Goal: Transaction & Acquisition: Purchase product/service

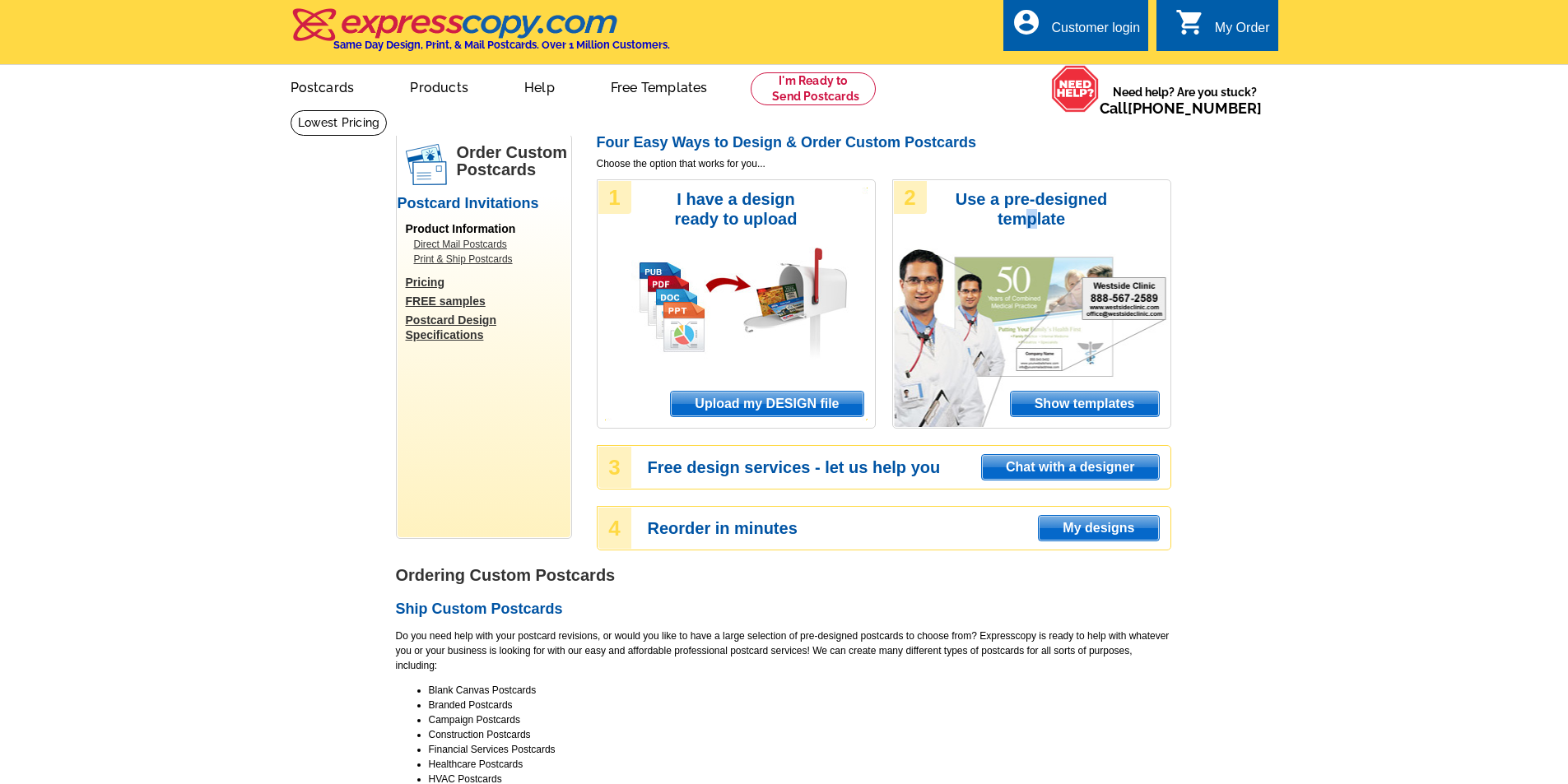
click at [1032, 325] on div "2 Use a pre-designed template Show templates" at bounding box center [1032, 304] width 279 height 250
click at [1058, 411] on span "Show templates" at bounding box center [1086, 404] width 148 height 25
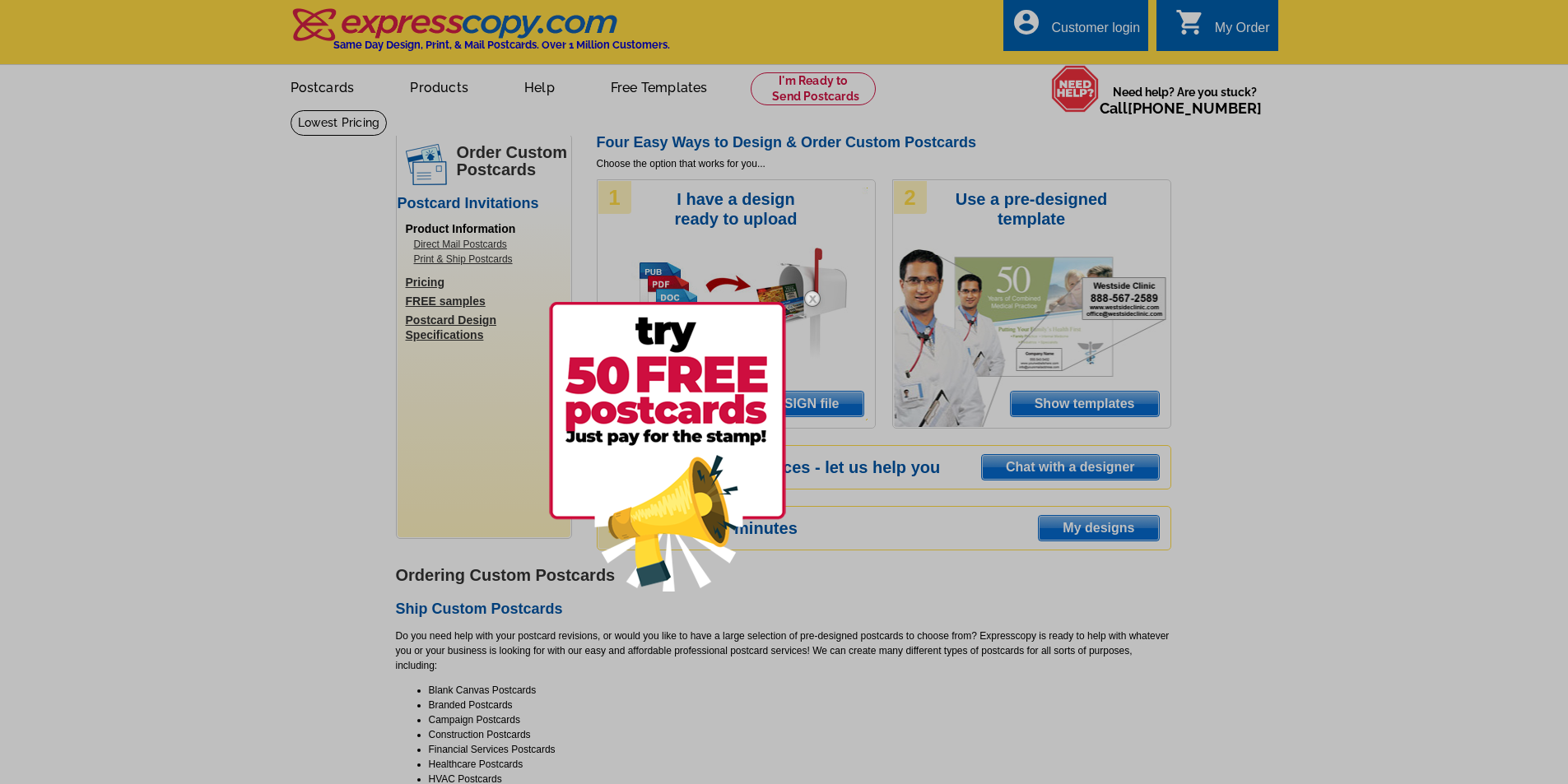
click at [884, 687] on div at bounding box center [784, 392] width 1568 height 784
click at [272, 48] on div at bounding box center [784, 392] width 1568 height 784
click at [721, 753] on div at bounding box center [784, 392] width 1568 height 784
click at [837, 519] on div at bounding box center [692, 447] width 288 height 344
click at [640, 424] on img at bounding box center [668, 446] width 237 height 289
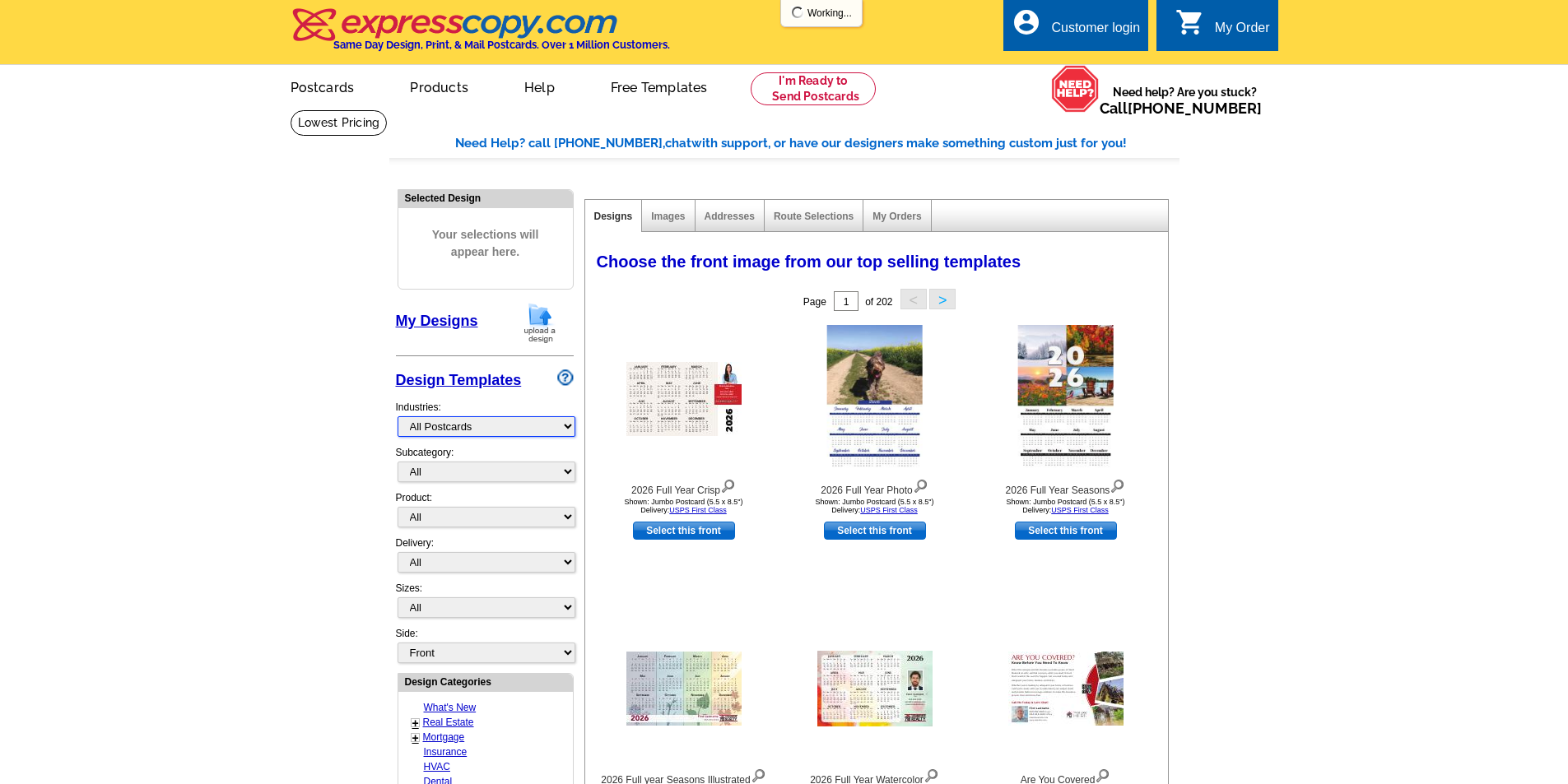
click at [570, 428] on select "What's New Real Estate Mortgage Insurance HVAC Dental Solar EDDM - NEW! Calenda…" at bounding box center [486, 427] width 178 height 21
select select "785"
click at [398, 418] on select "What's New Real Estate Mortgage Insurance HVAC Dental Solar EDDM - NEW! Calenda…" at bounding box center [486, 427] width 178 height 21
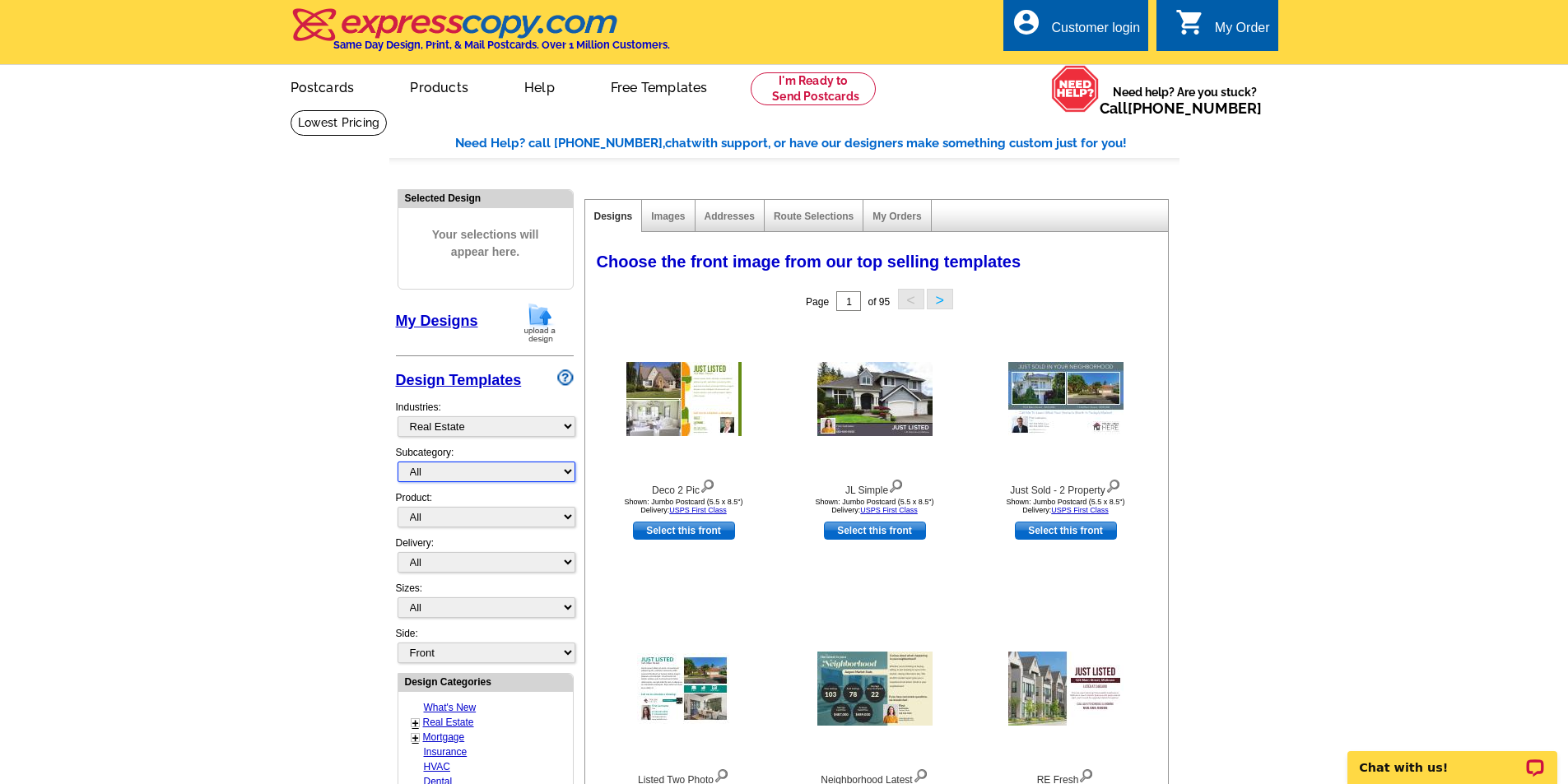
click at [566, 477] on select "All RE/MAX® Referrals [PERSON_NAME]® Berkshire Hathaway Home Services Century 2…" at bounding box center [486, 472] width 178 height 21
click at [566, 473] on select "All" at bounding box center [486, 472] width 178 height 21
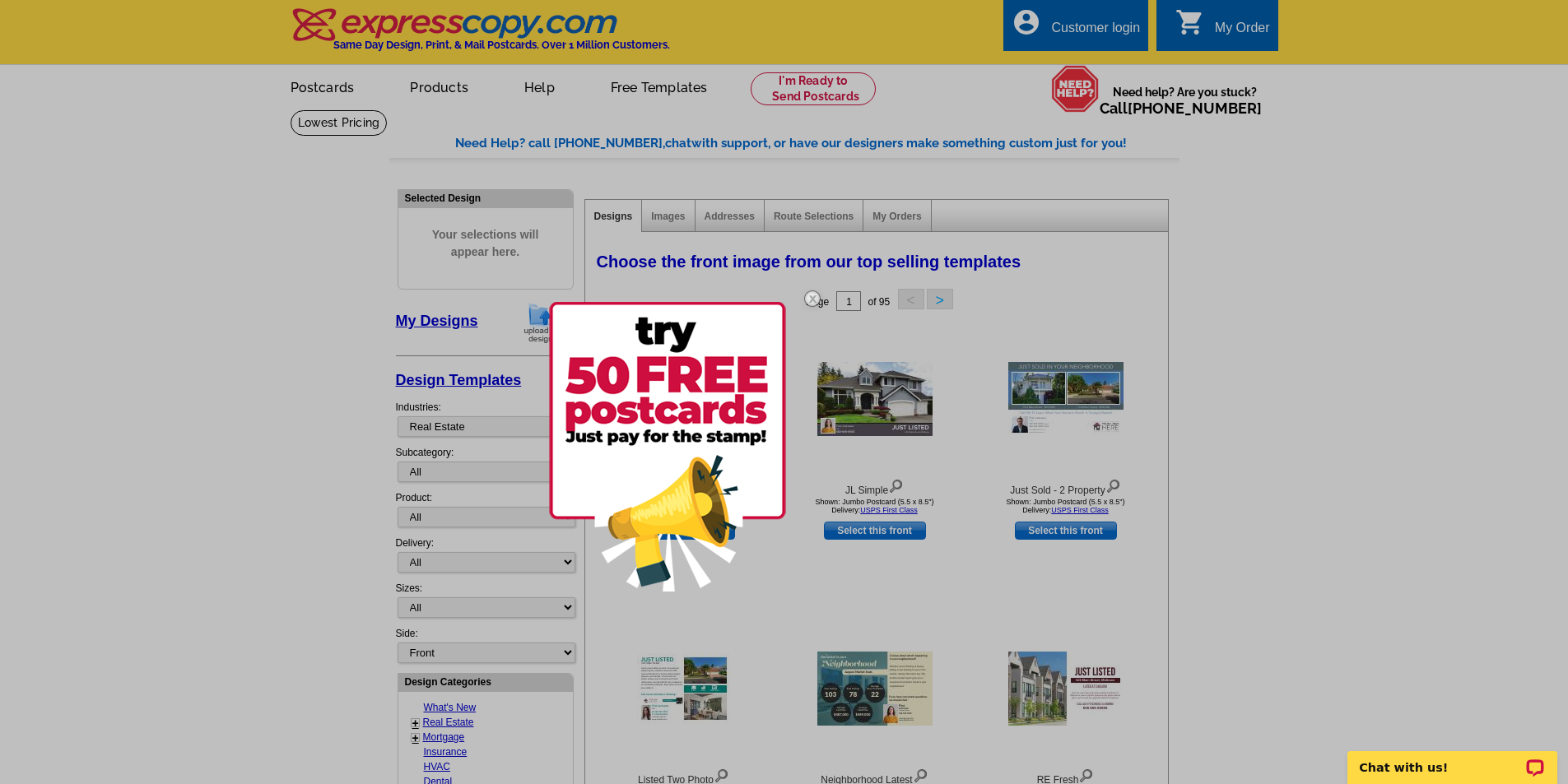
click at [566, 519] on img at bounding box center [668, 446] width 237 height 289
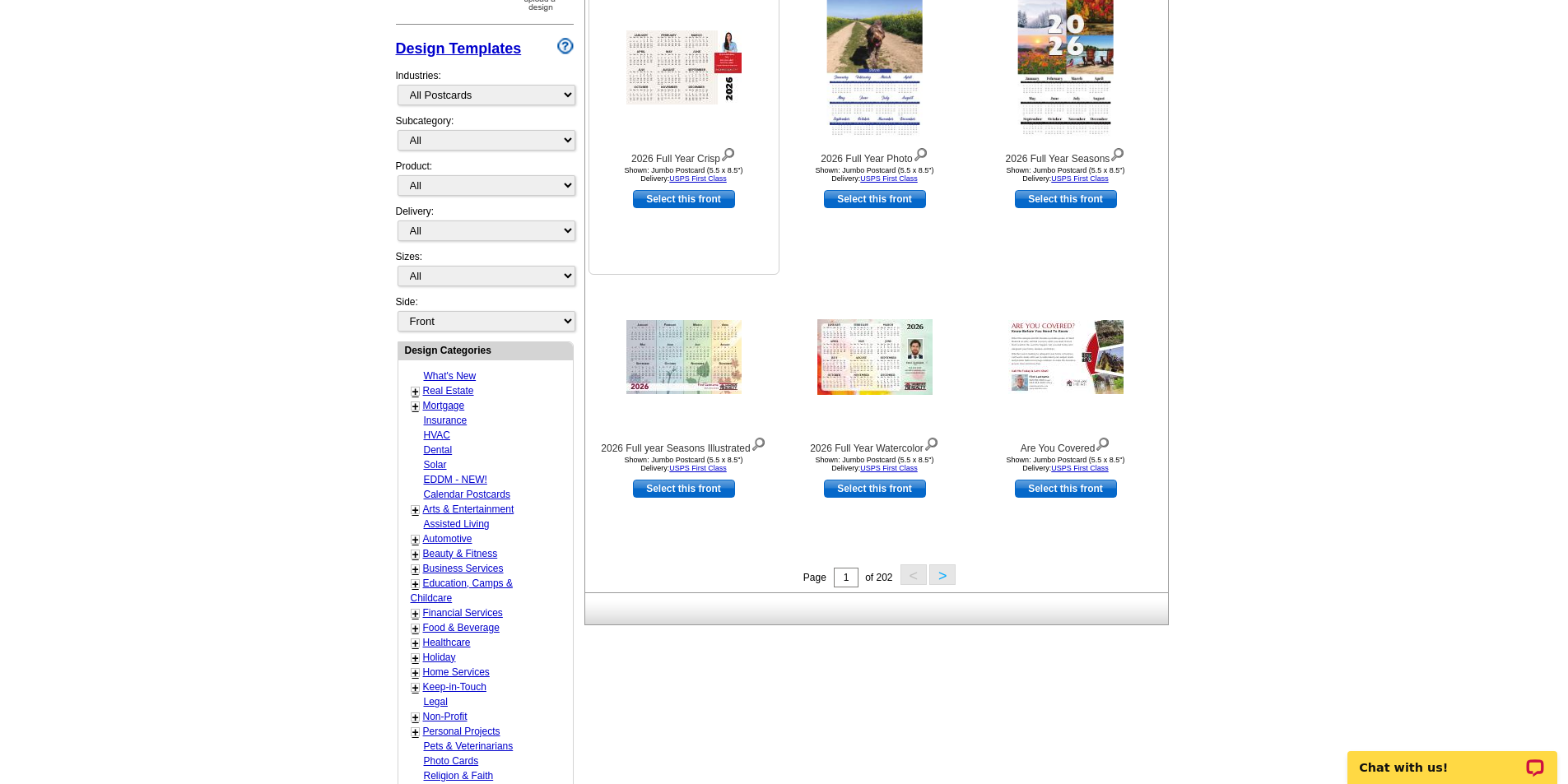
scroll to position [411, 0]
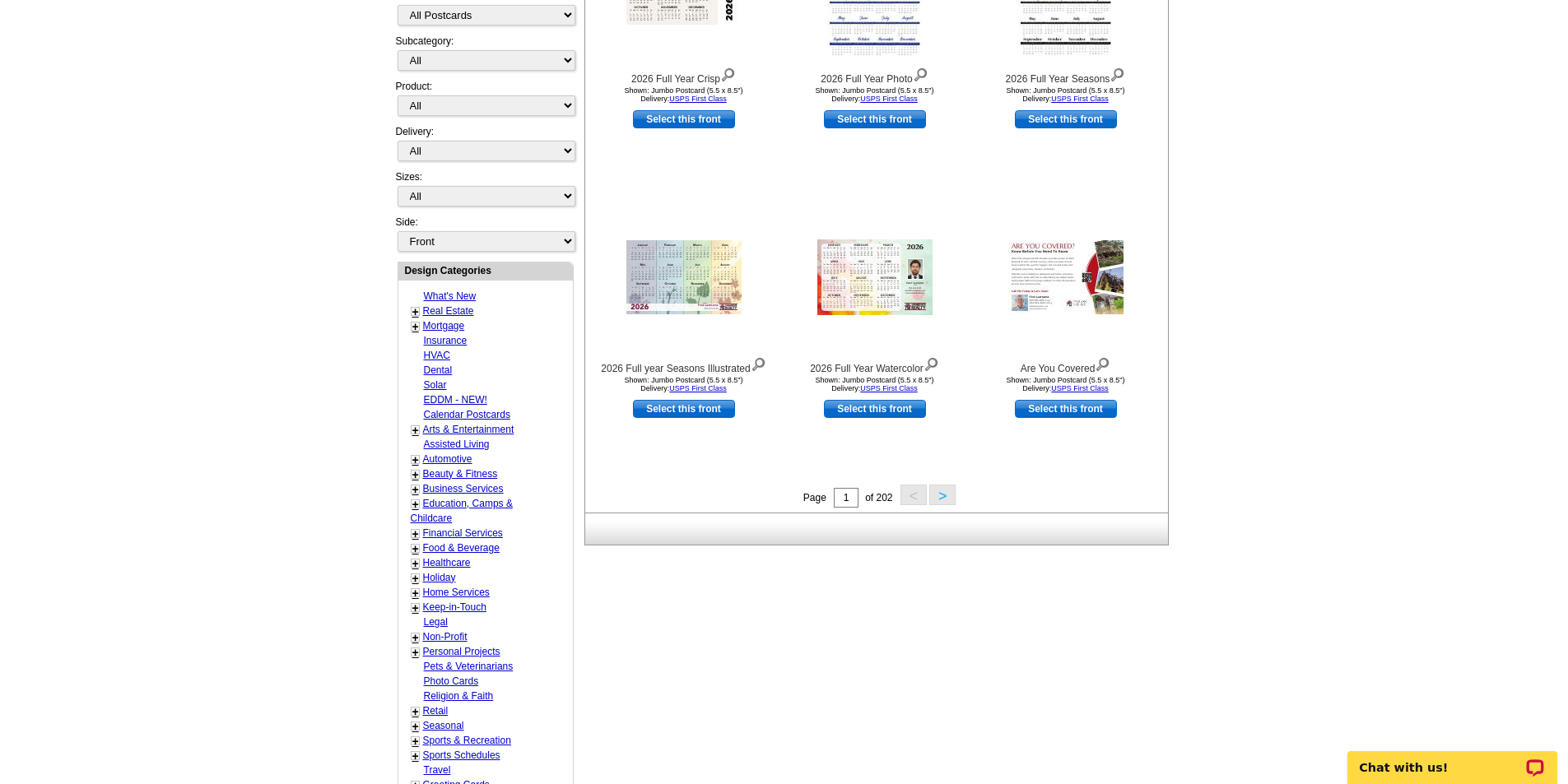
click at [946, 500] on button ">" at bounding box center [943, 495] width 27 height 21
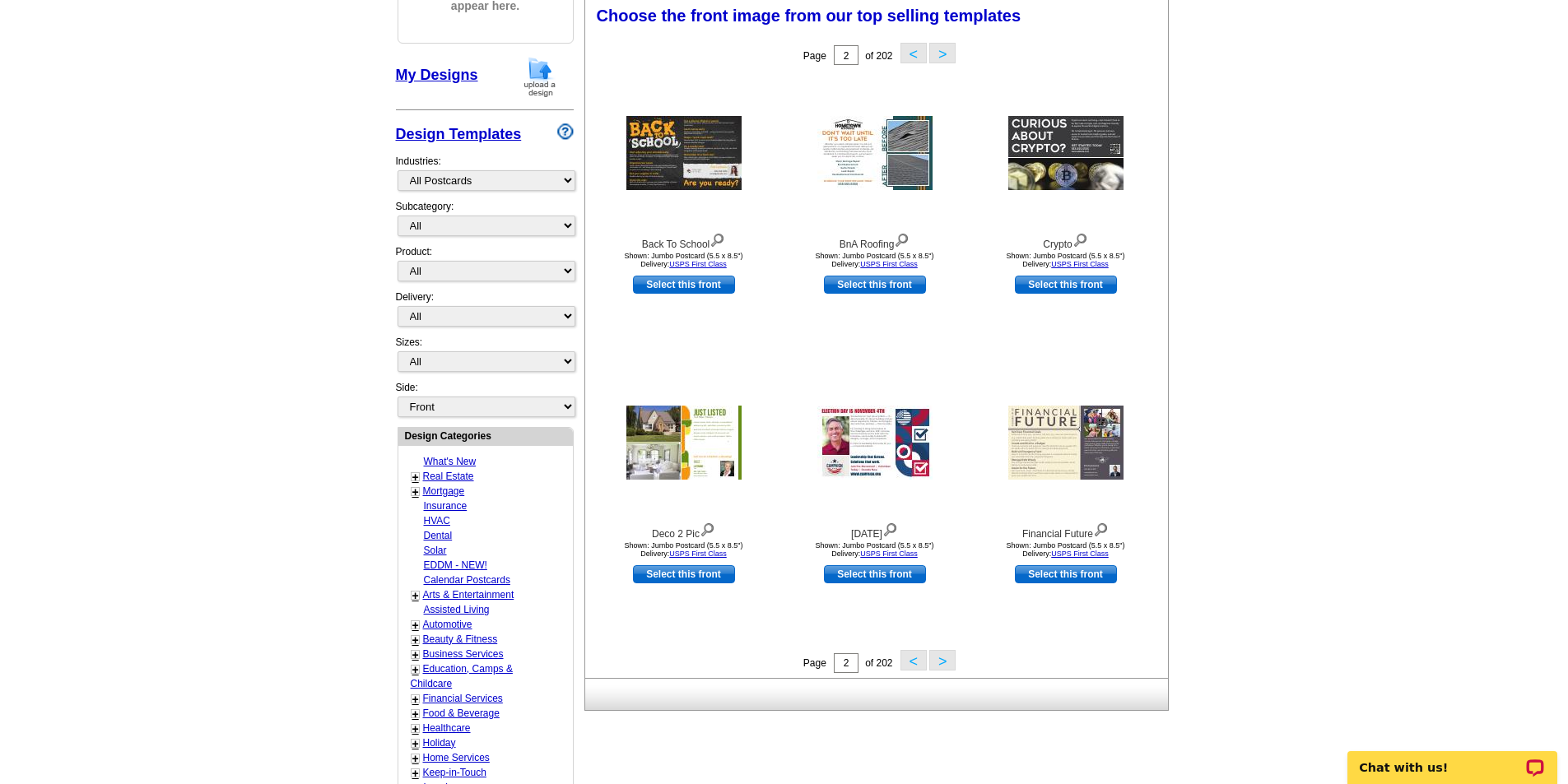
scroll to position [575, 0]
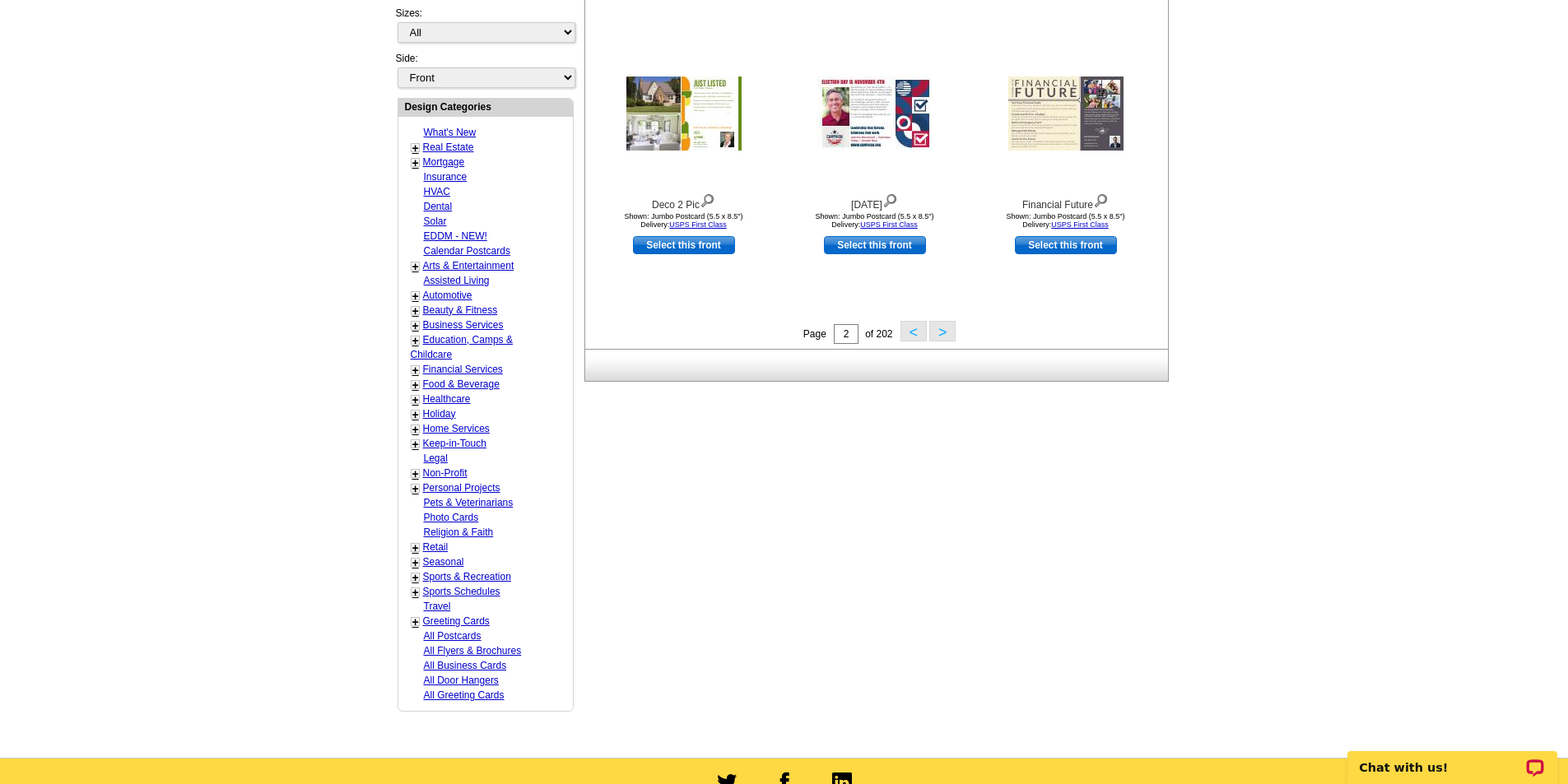
click at [455, 149] on link "Real Estate" at bounding box center [449, 147] width 51 height 11
select select "785"
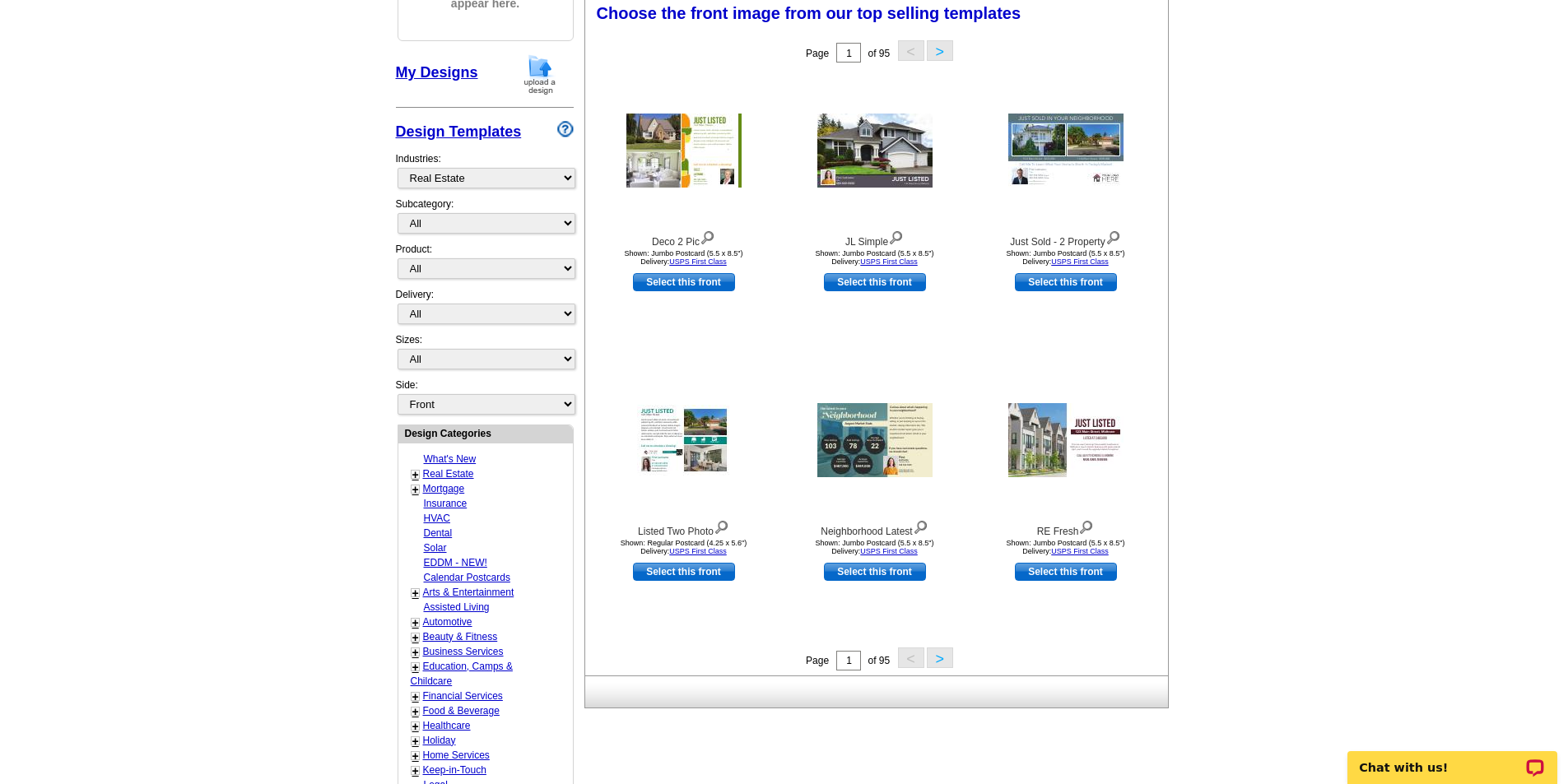
scroll to position [244, 0]
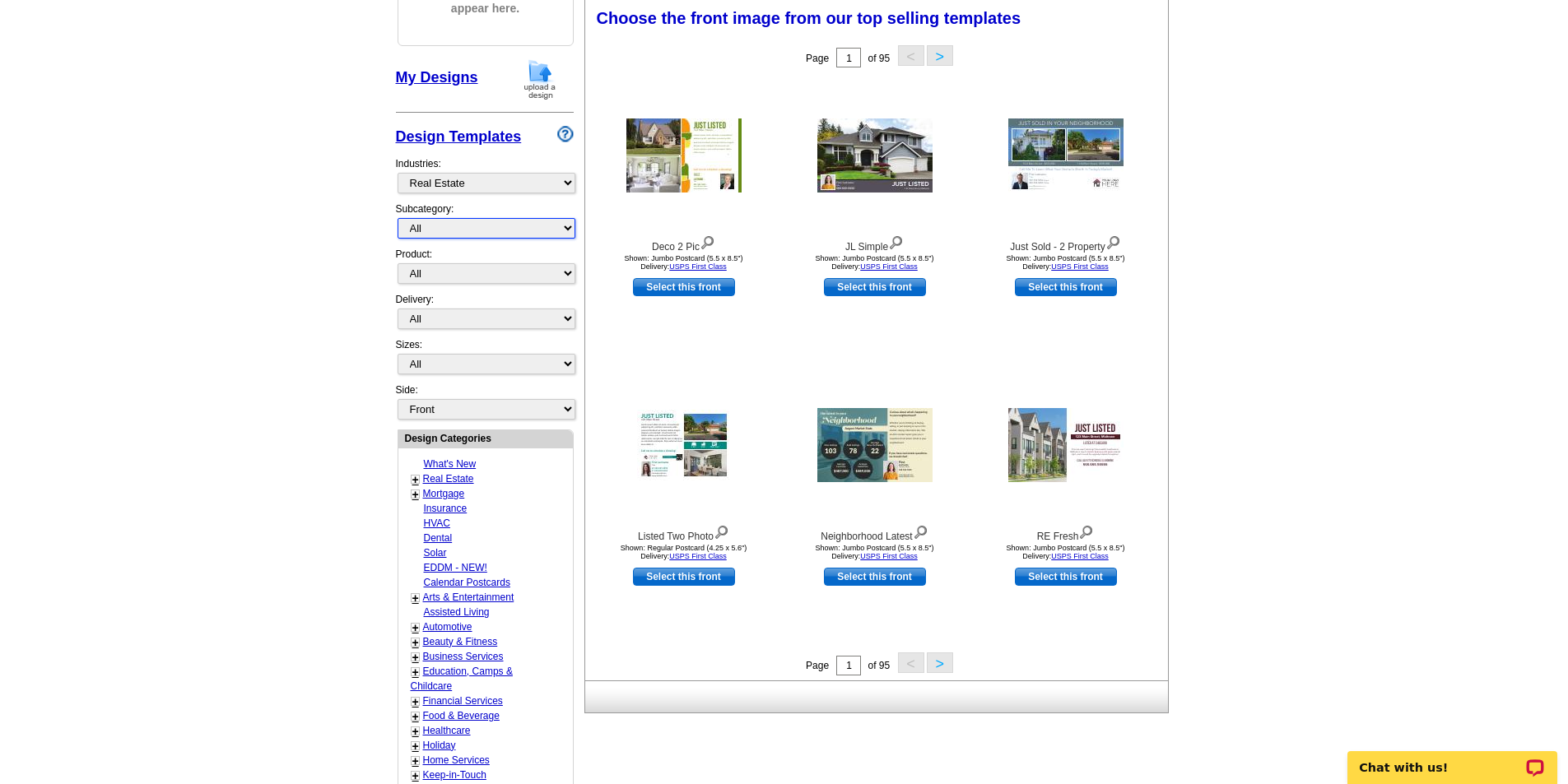
click at [564, 228] on select "All RE/MAX® Referrals [PERSON_NAME]® Berkshire Hathaway Home Services Century 2…" at bounding box center [486, 229] width 178 height 21
select select "807"
click at [398, 219] on select "All RE/MAX® Referrals [PERSON_NAME]® Berkshire Hathaway Home Services Century 2…" at bounding box center [486, 229] width 178 height 21
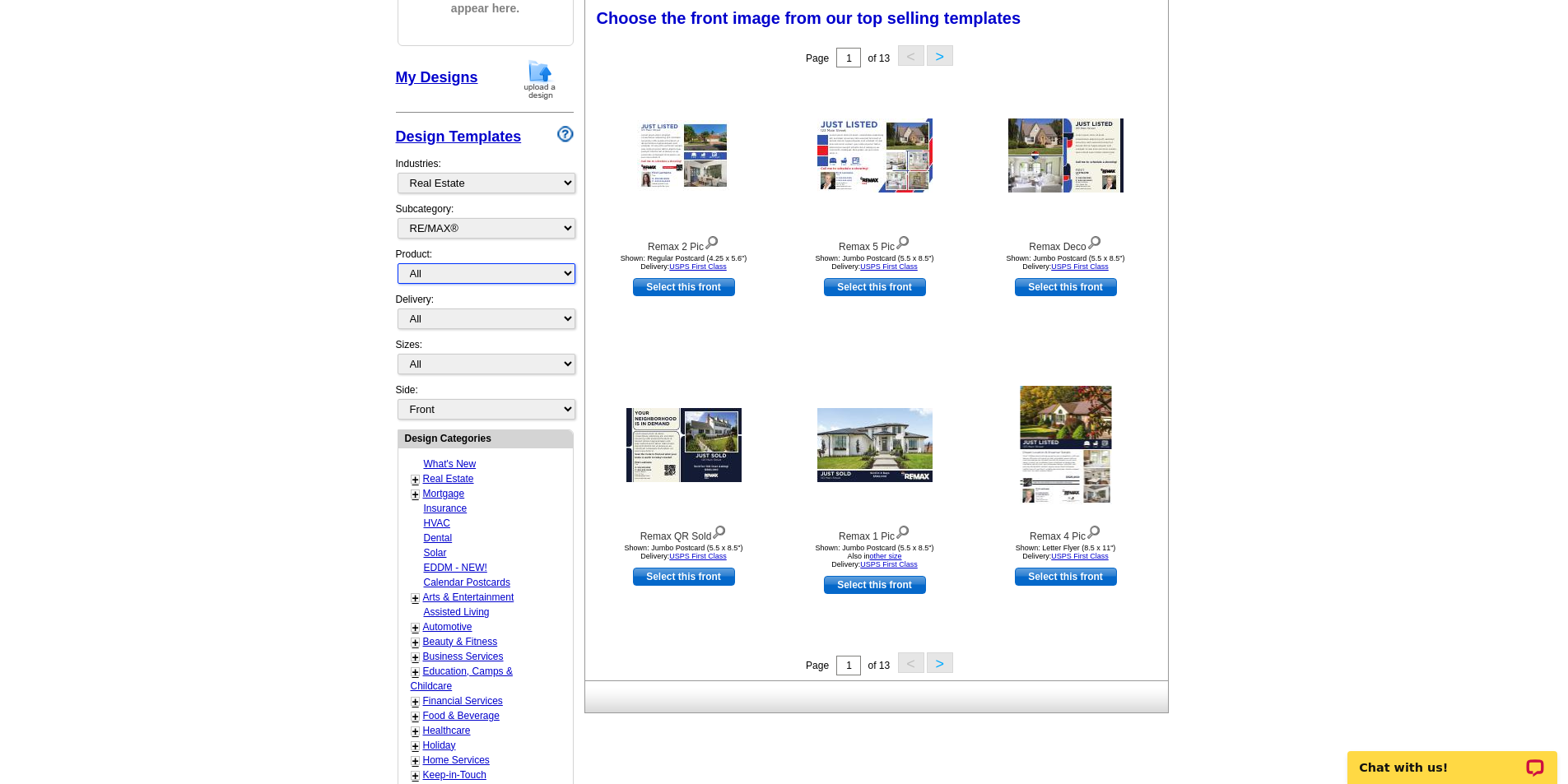
click at [566, 274] on select "All Postcards Letters and flyers Business Cards Door Hangers Greeting Cards" at bounding box center [486, 273] width 178 height 21
select select "1"
click at [398, 264] on select "All Postcards Letters and flyers Business Cards Door Hangers Greeting Cards" at bounding box center [486, 273] width 178 height 21
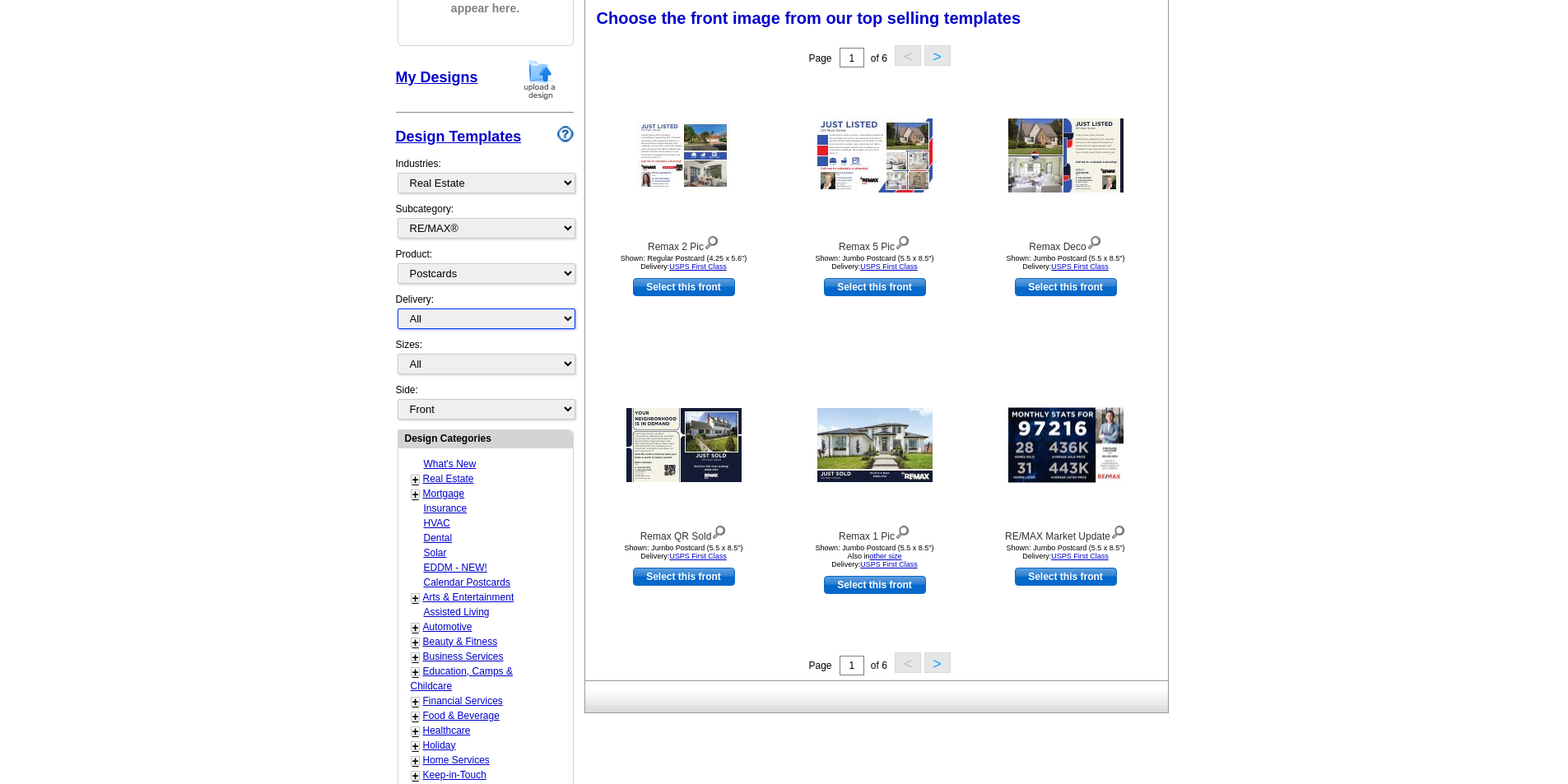
click at [570, 321] on select "All First Class Mail Shipped to Me EDDM Save 66% on Postage" at bounding box center [486, 319] width 178 height 21
select select "3"
click at [398, 309] on select "All First Class Mail Shipped to Me EDDM Save 66% on Postage" at bounding box center [486, 319] width 178 height 21
click at [564, 364] on select "All Jumbo Postcard (5.5" x 8.5") Regular Postcard (4.25" x 5.6") Panoramic Post…" at bounding box center [486, 364] width 178 height 21
select select "2"
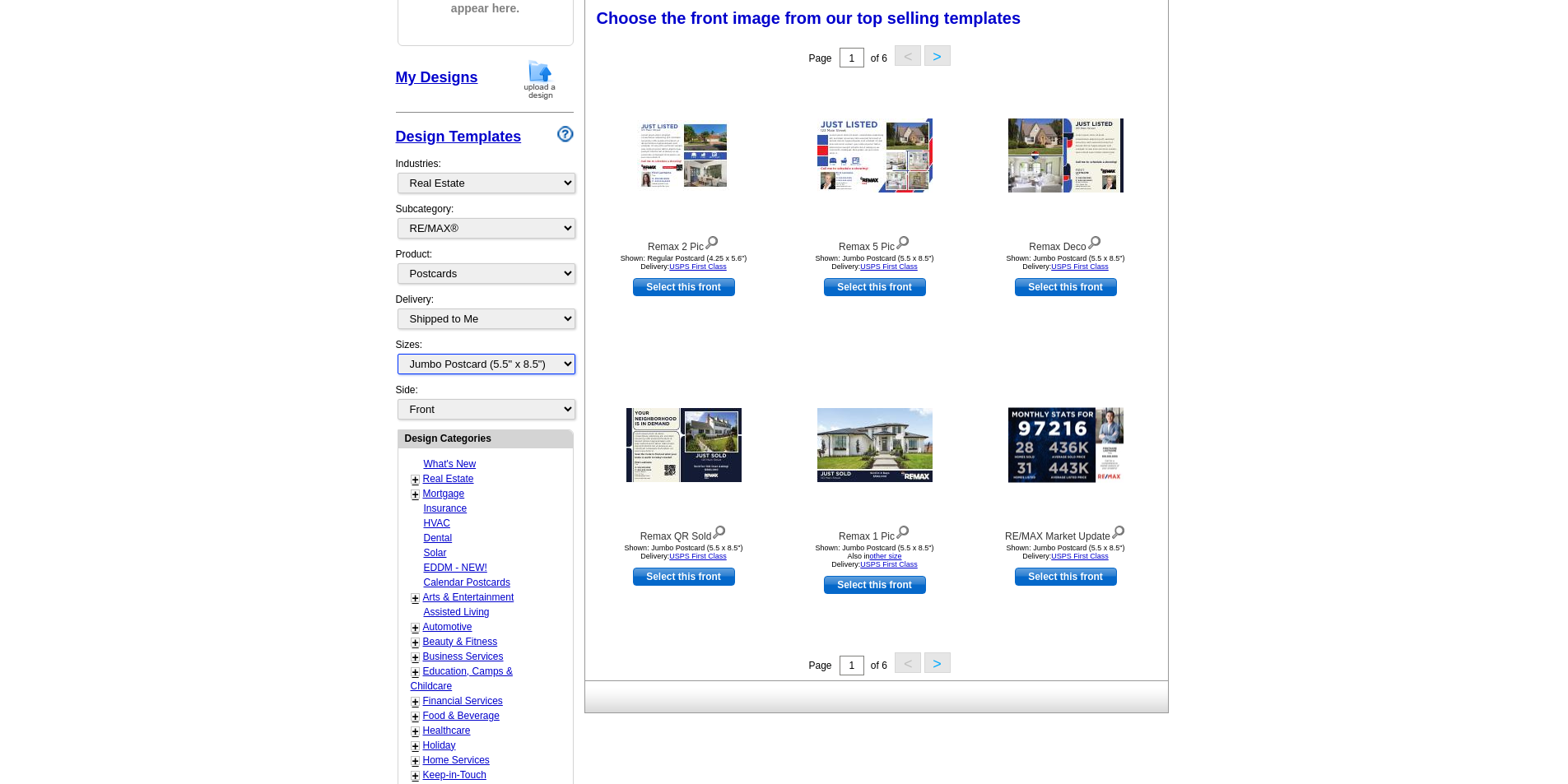
click at [398, 355] on select "All Jumbo Postcard (5.5" x 8.5") Regular Postcard (4.25" x 5.6") Panoramic Post…" at bounding box center [486, 364] width 178 height 21
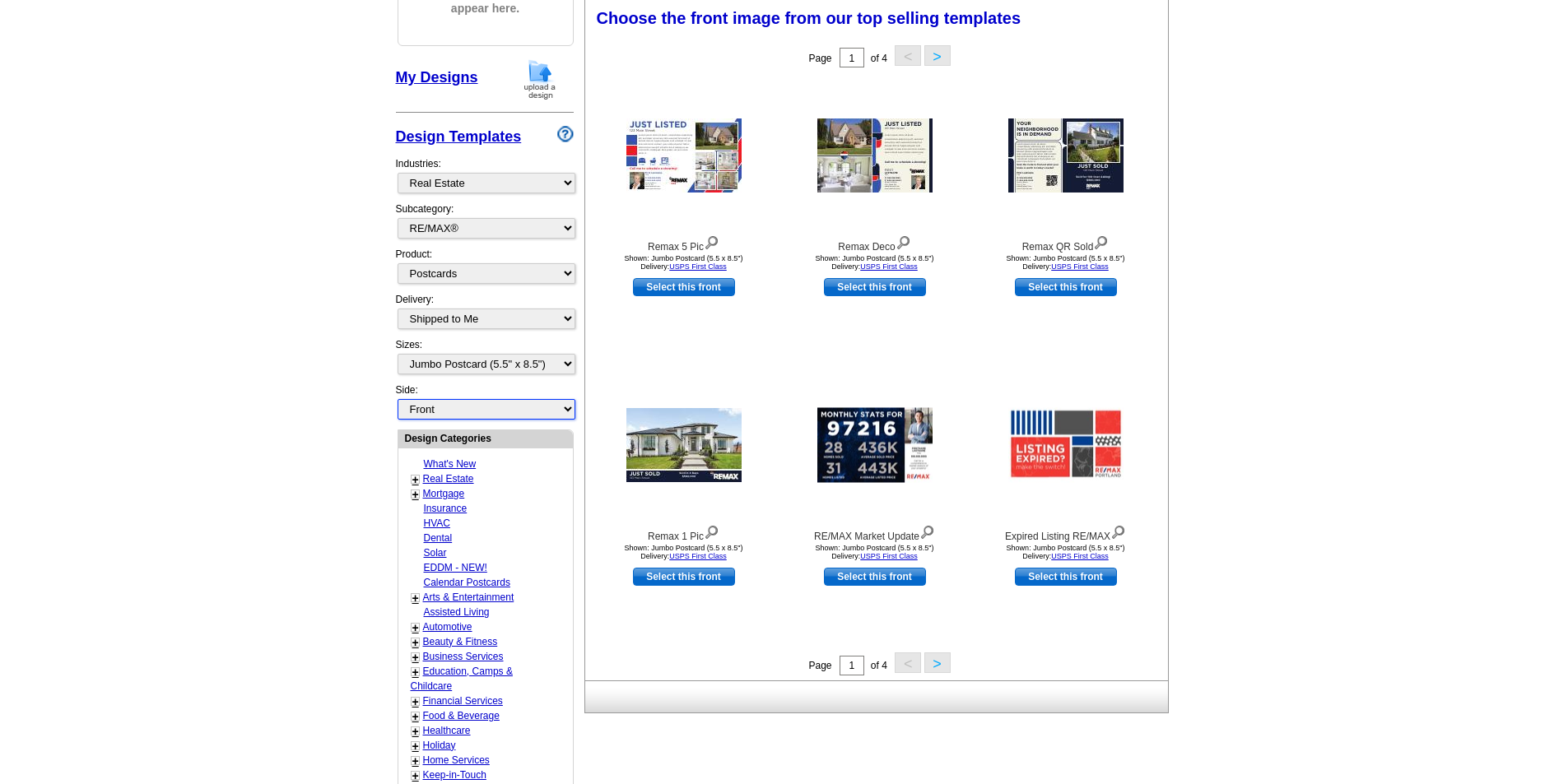
click at [566, 409] on select "Front Back" at bounding box center [486, 409] width 178 height 21
click at [565, 407] on select "Front Back" at bounding box center [486, 409] width 178 height 21
click at [938, 671] on button ">" at bounding box center [938, 663] width 27 height 21
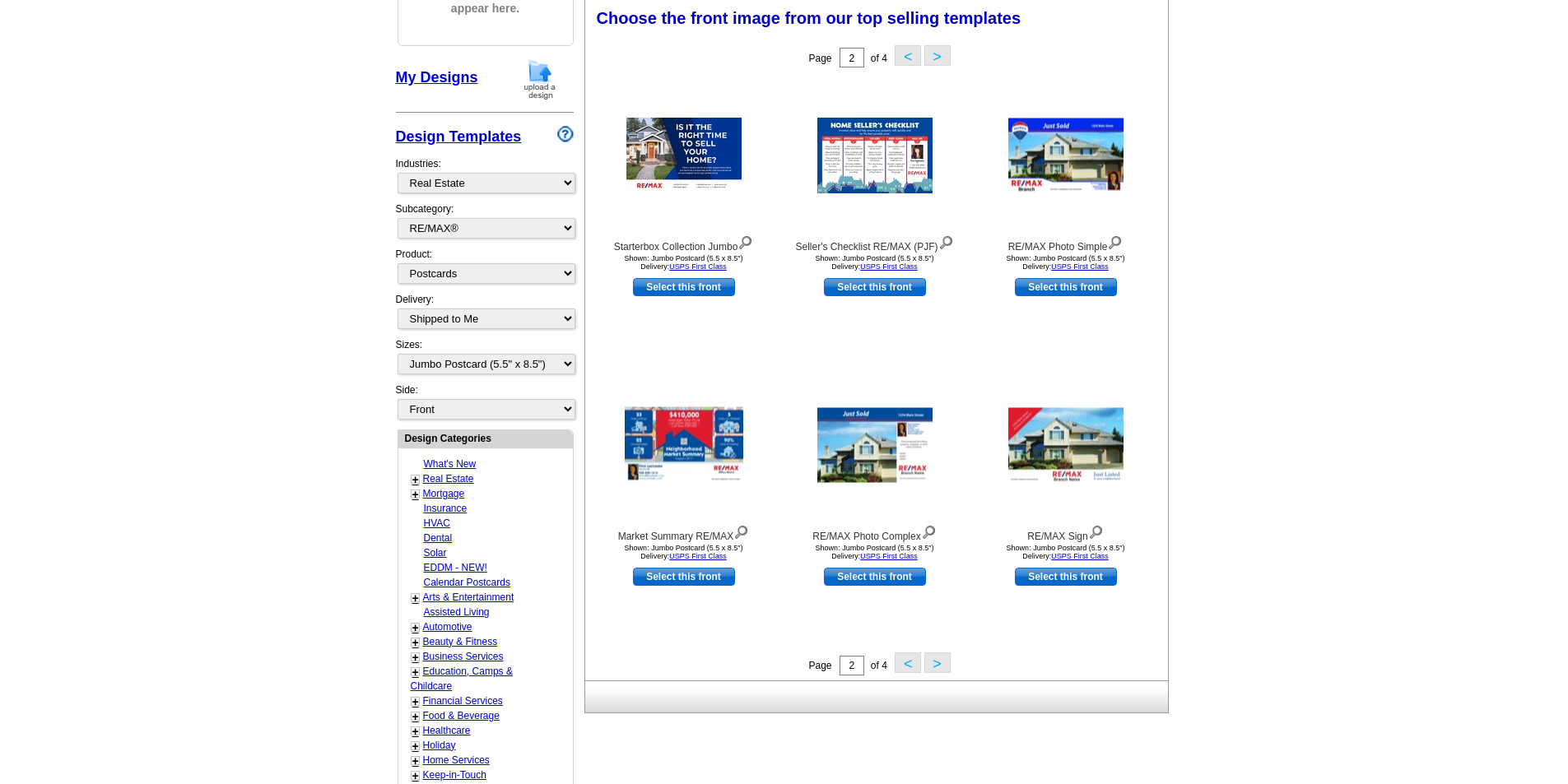
click at [940, 665] on button ">" at bounding box center [938, 663] width 27 height 21
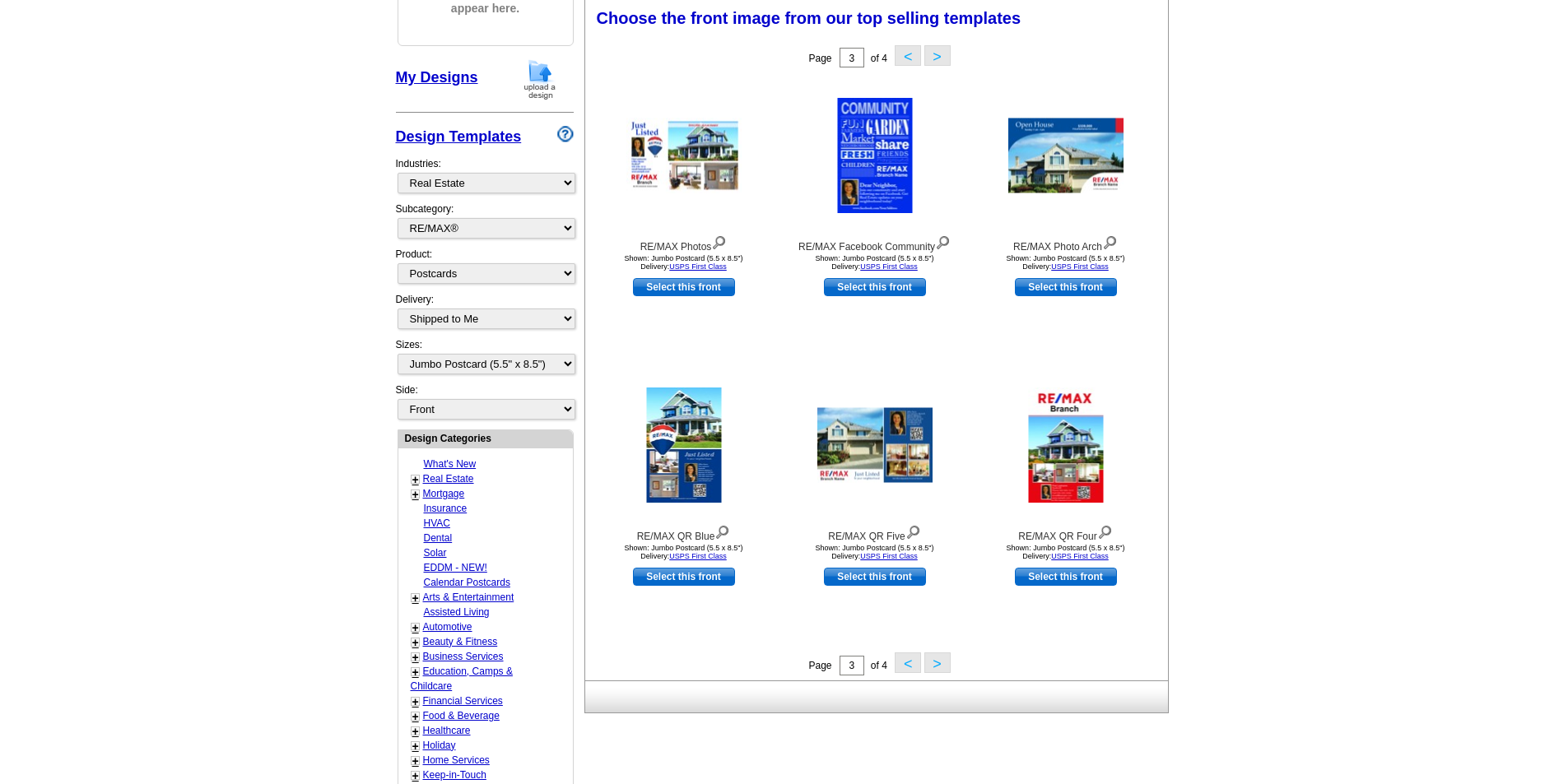
click at [209, 182] on main "Need Help? call 800-260-5887, chat with support, or have our designers make som…" at bounding box center [784, 477] width 1568 height 1223
click at [555, 405] on select "Front Back" at bounding box center [486, 409] width 178 height 21
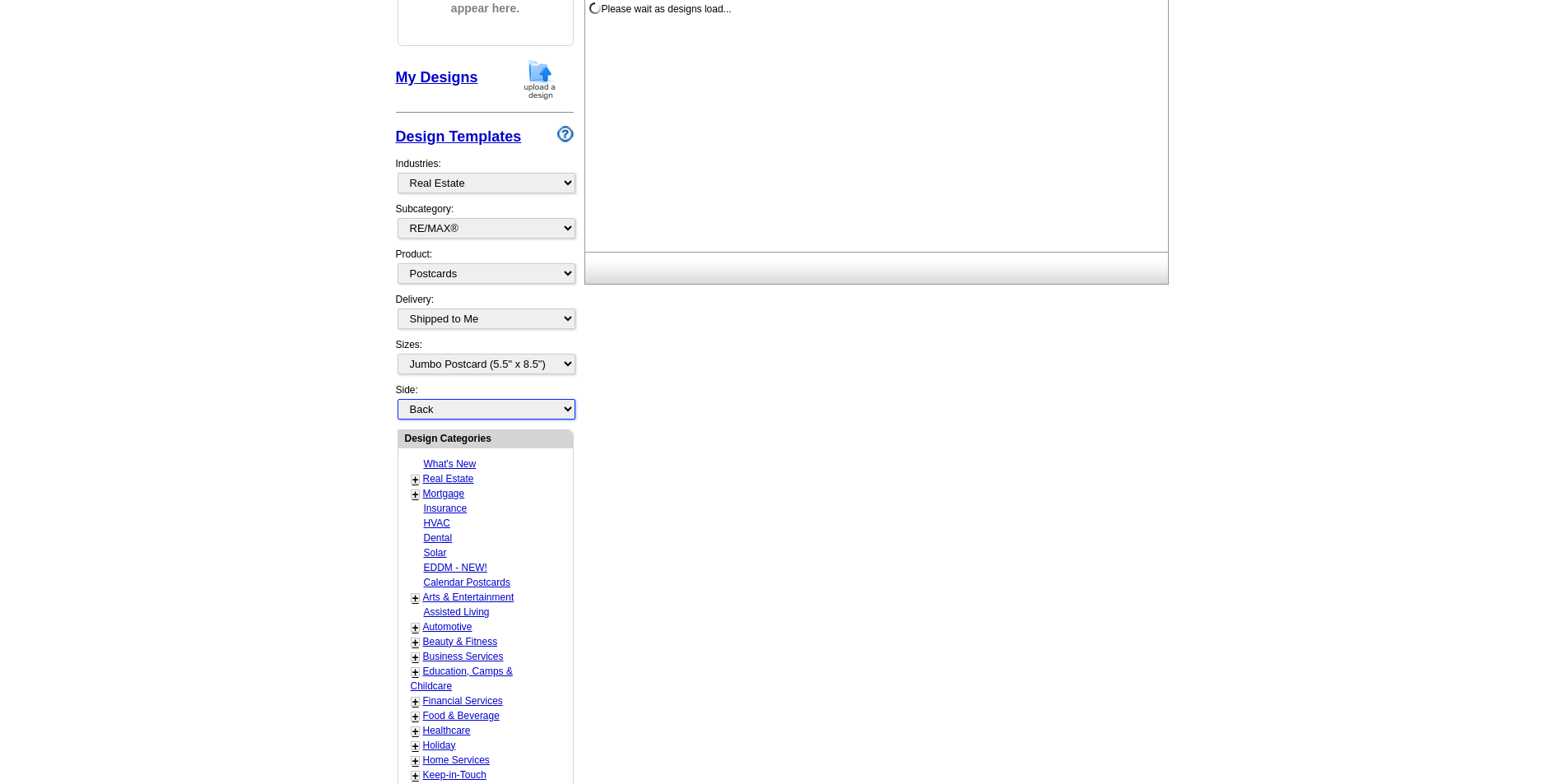
click at [398, 400] on select "Front Back" at bounding box center [486, 409] width 178 height 21
select select "back"
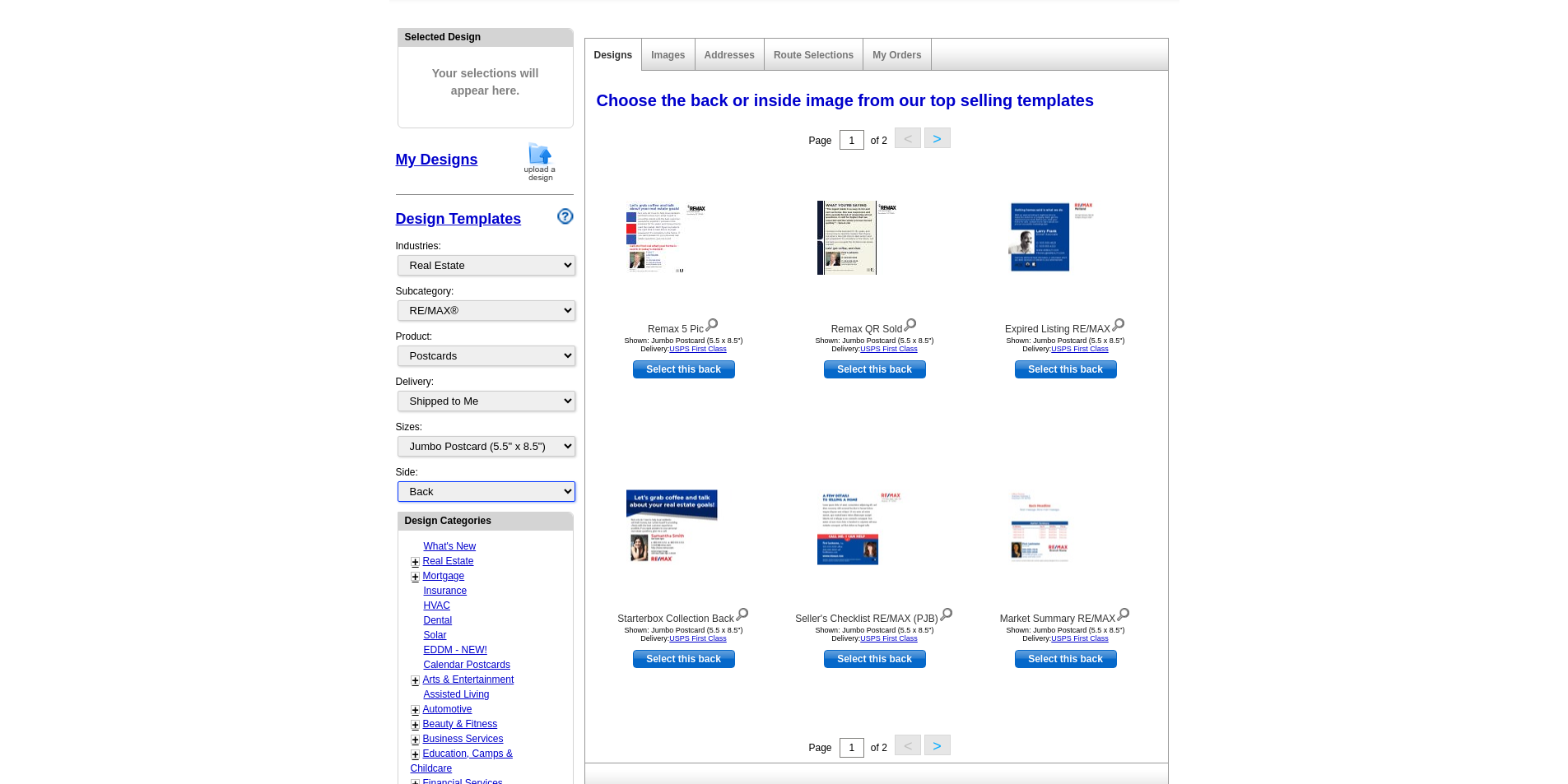
scroll to position [0, 0]
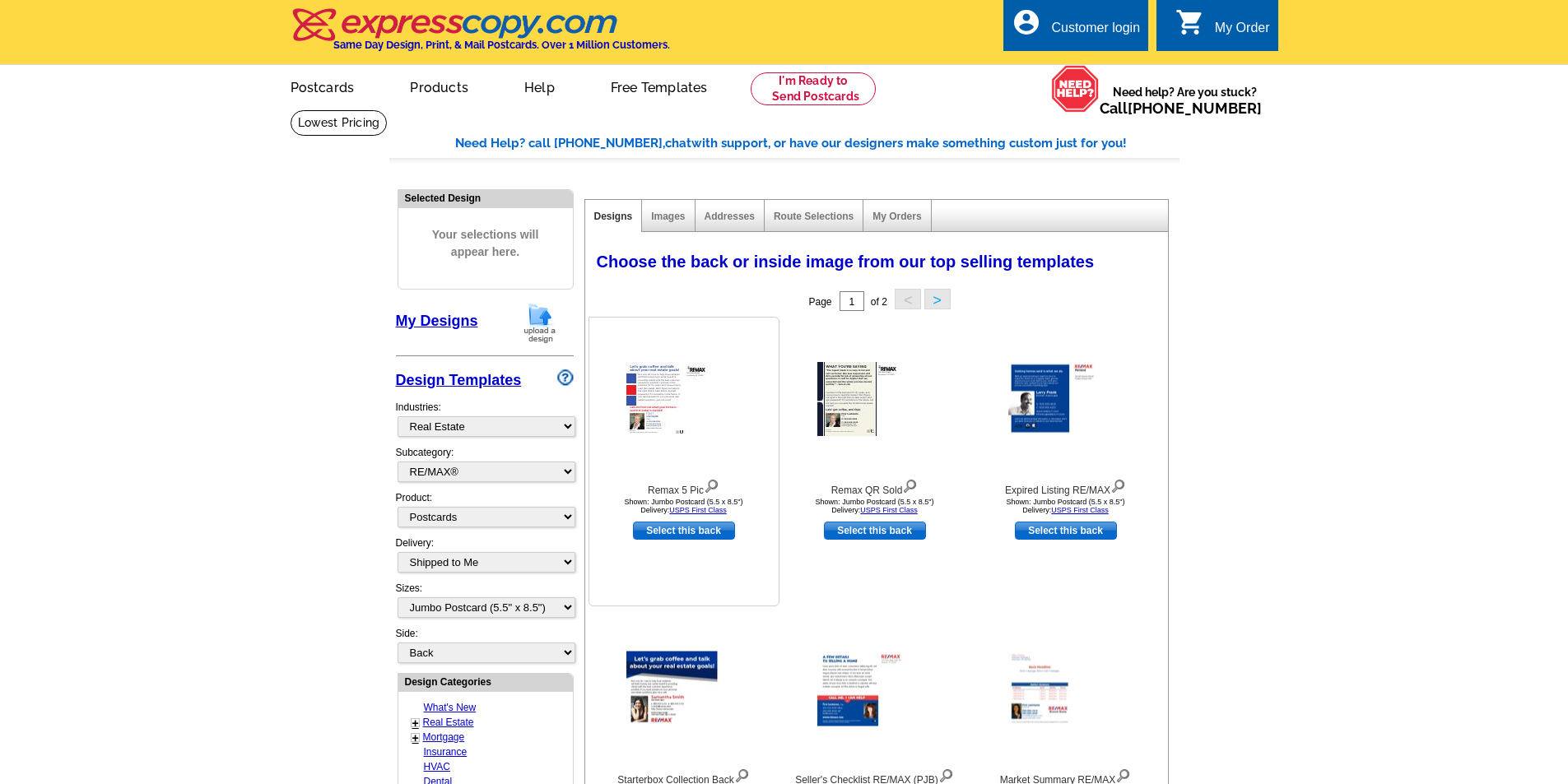
click at [676, 403] on img at bounding box center [684, 399] width 115 height 74
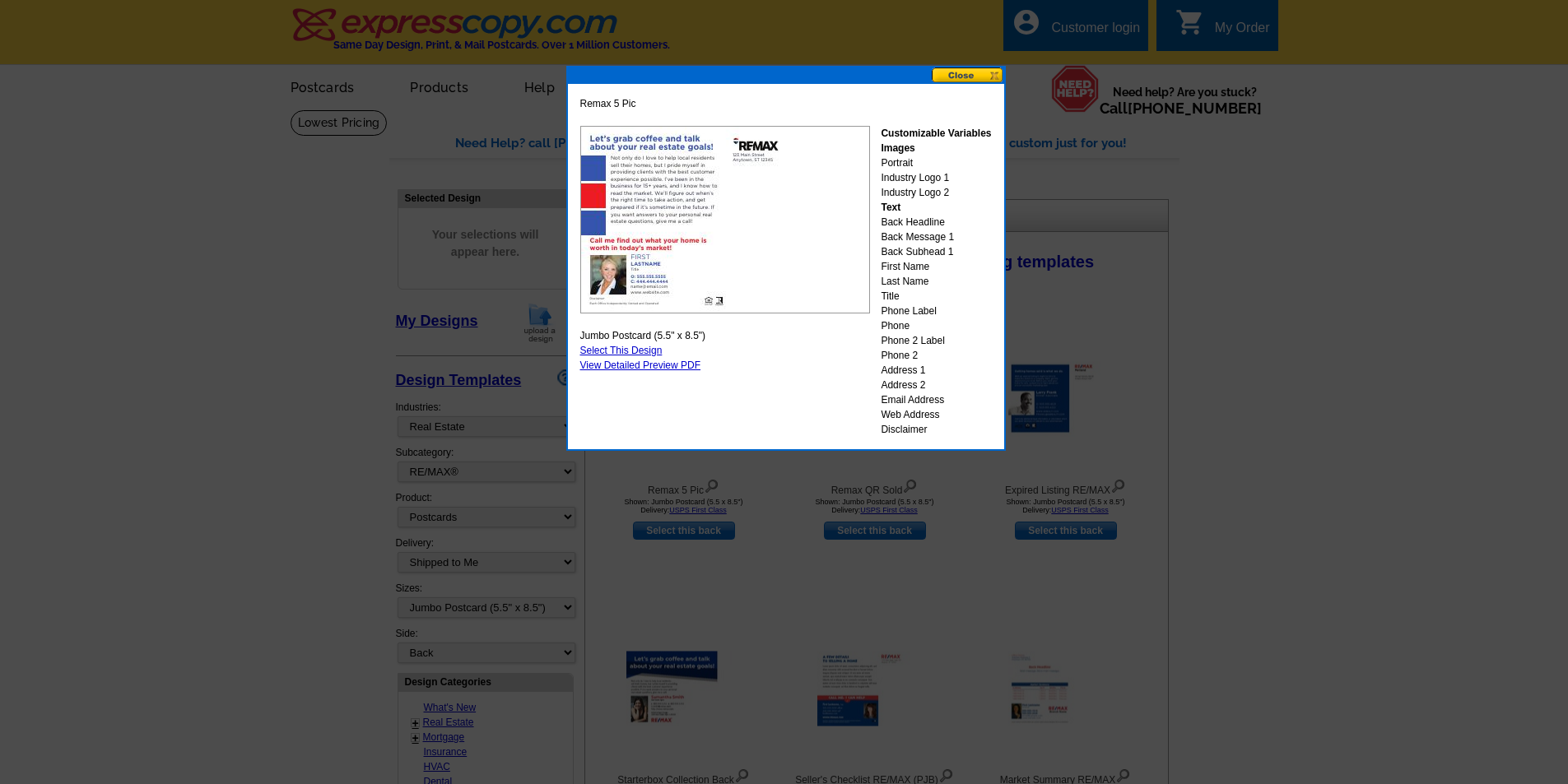
click at [966, 74] on button at bounding box center [968, 75] width 72 height 15
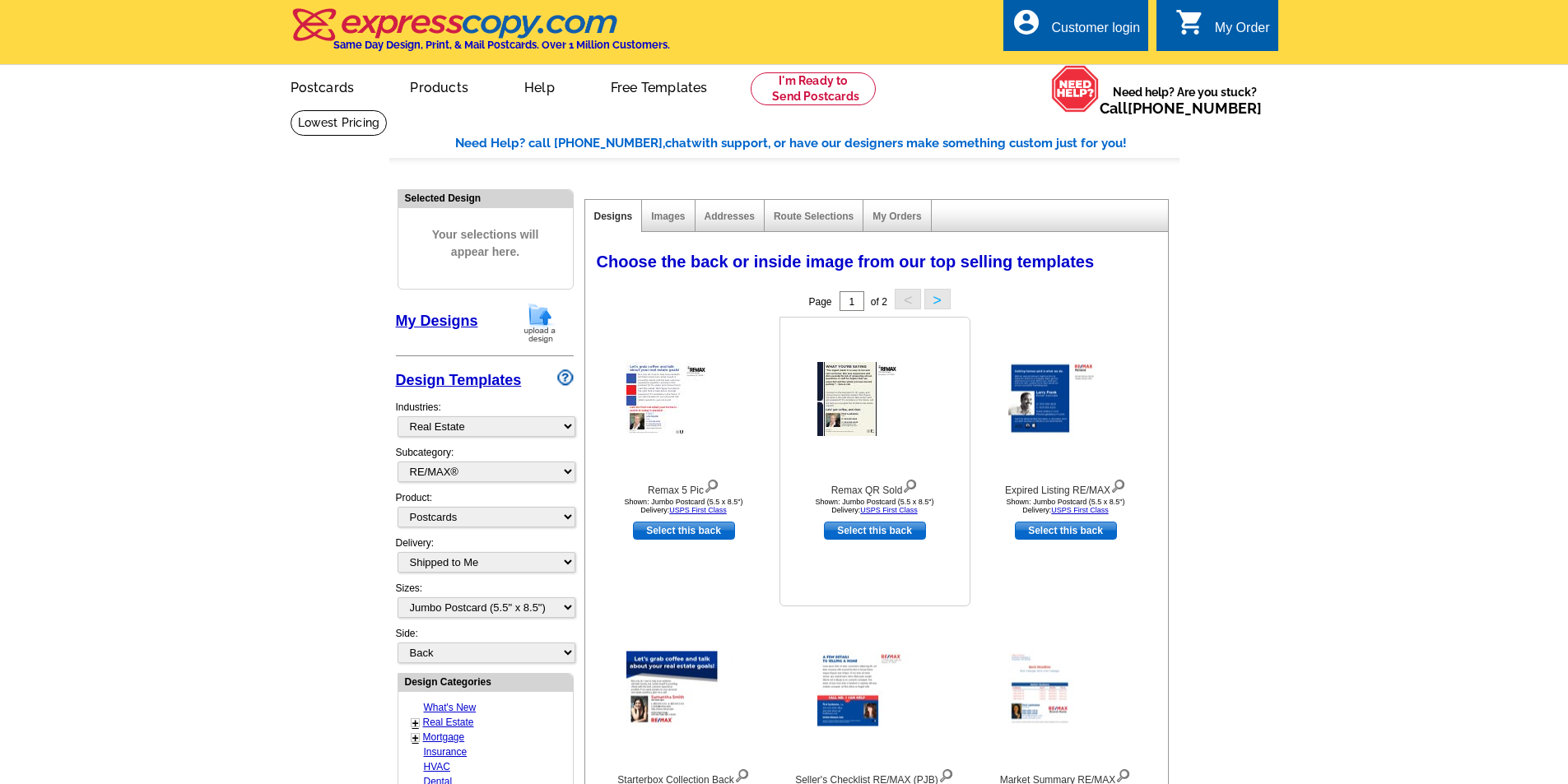
click at [858, 393] on img at bounding box center [875, 399] width 115 height 74
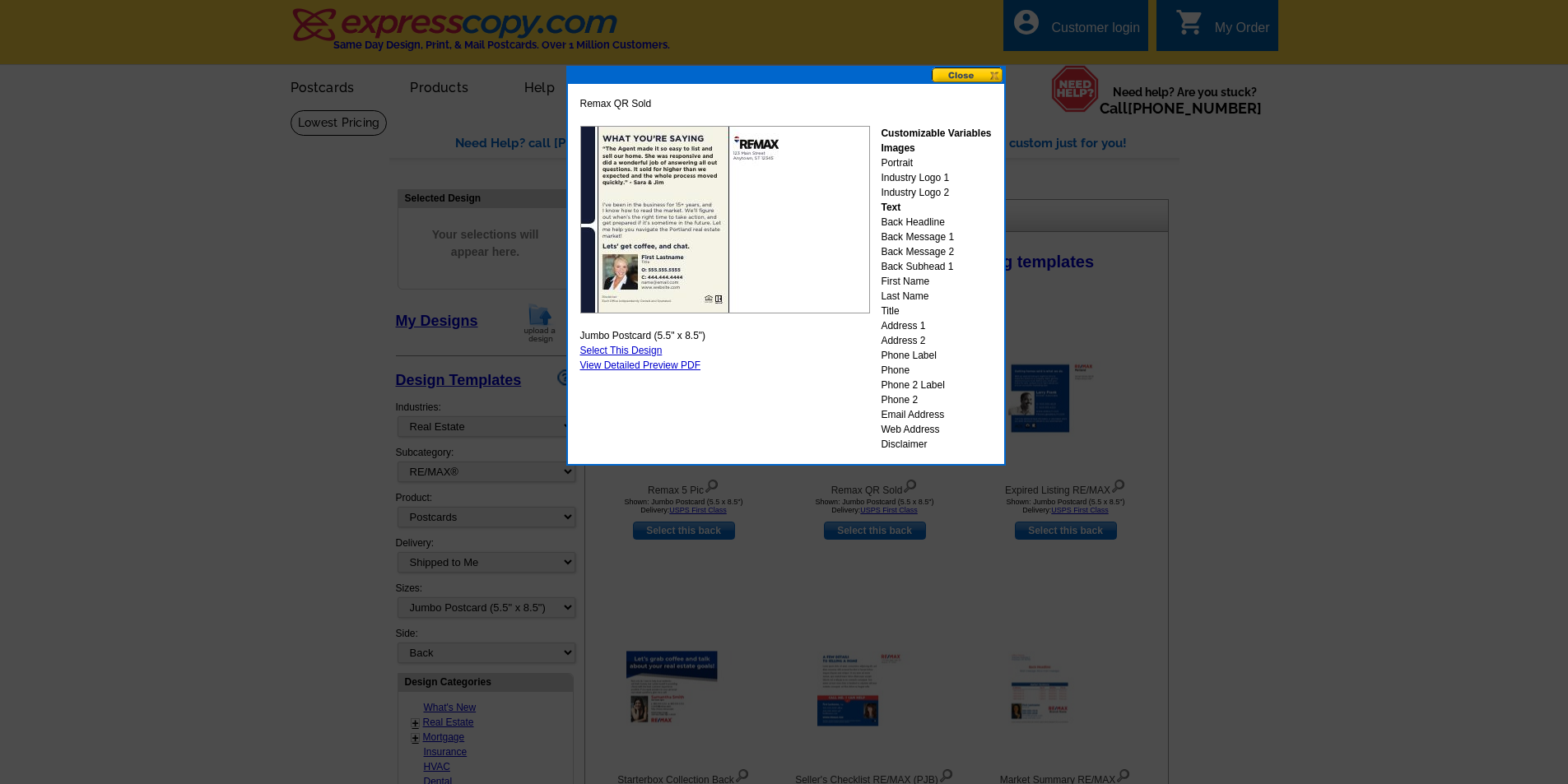
click at [993, 73] on button at bounding box center [968, 75] width 72 height 15
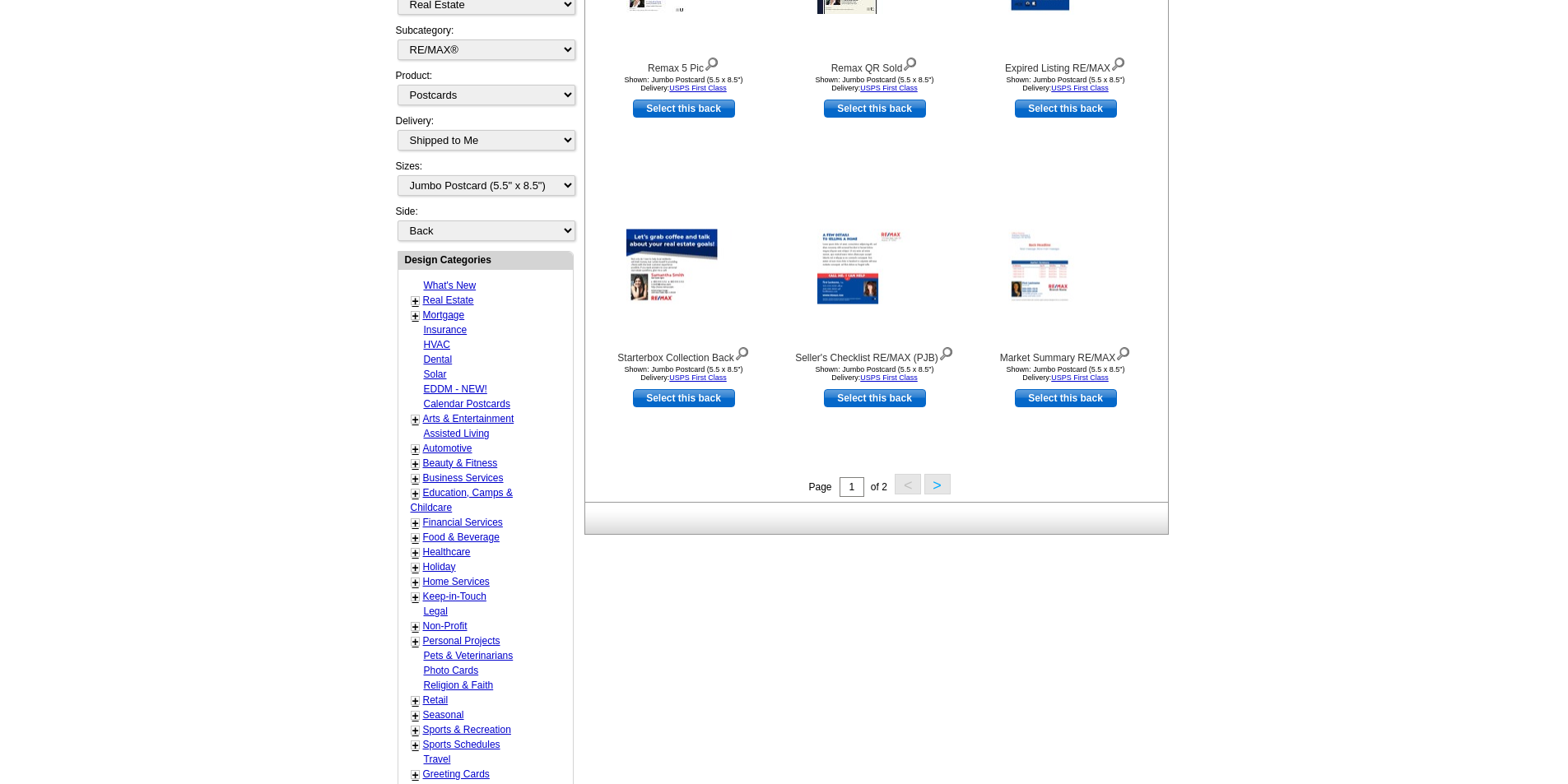
scroll to position [659, 0]
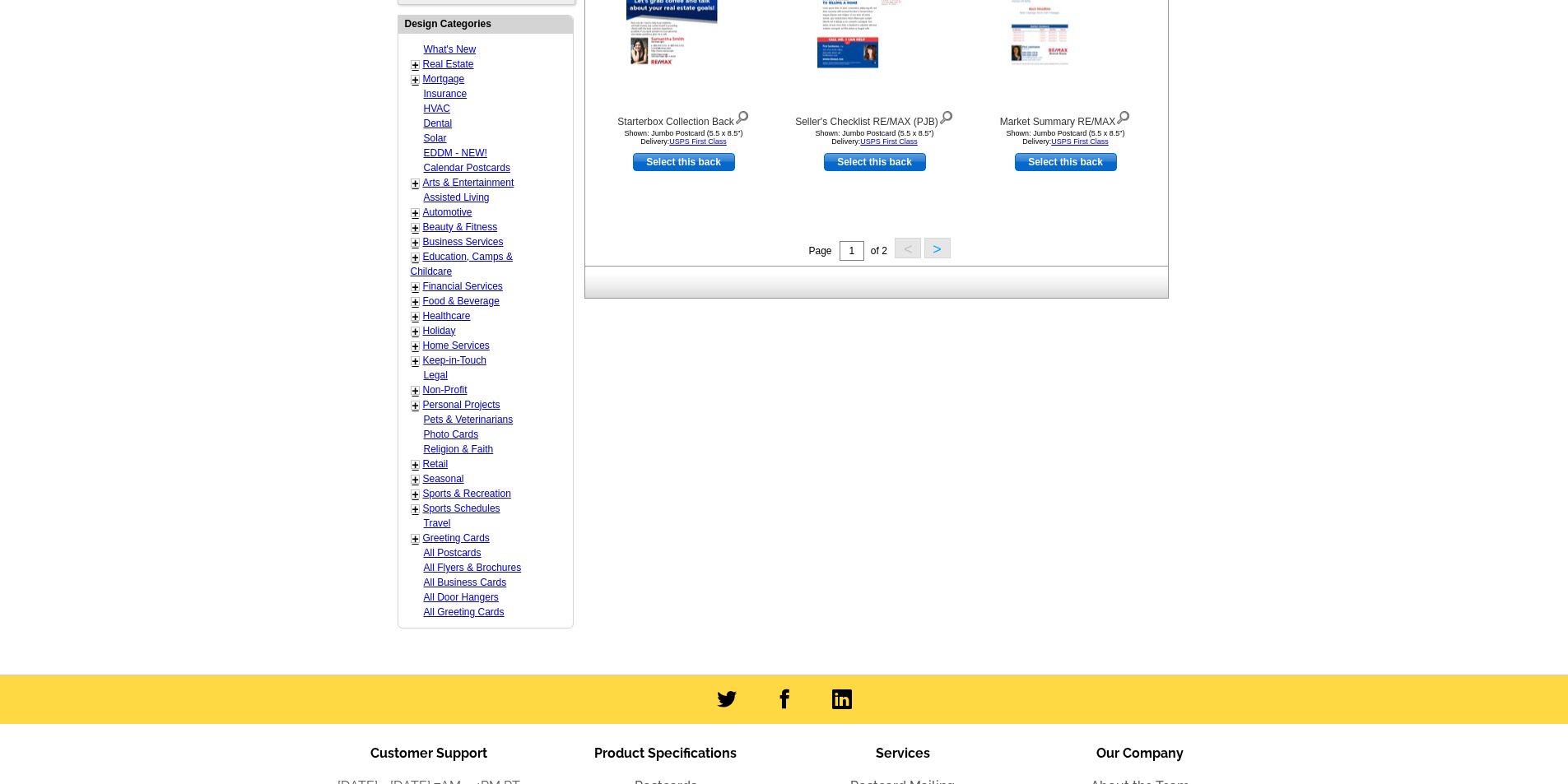
click at [453, 63] on link "Real Estate" at bounding box center [449, 65] width 51 height 11
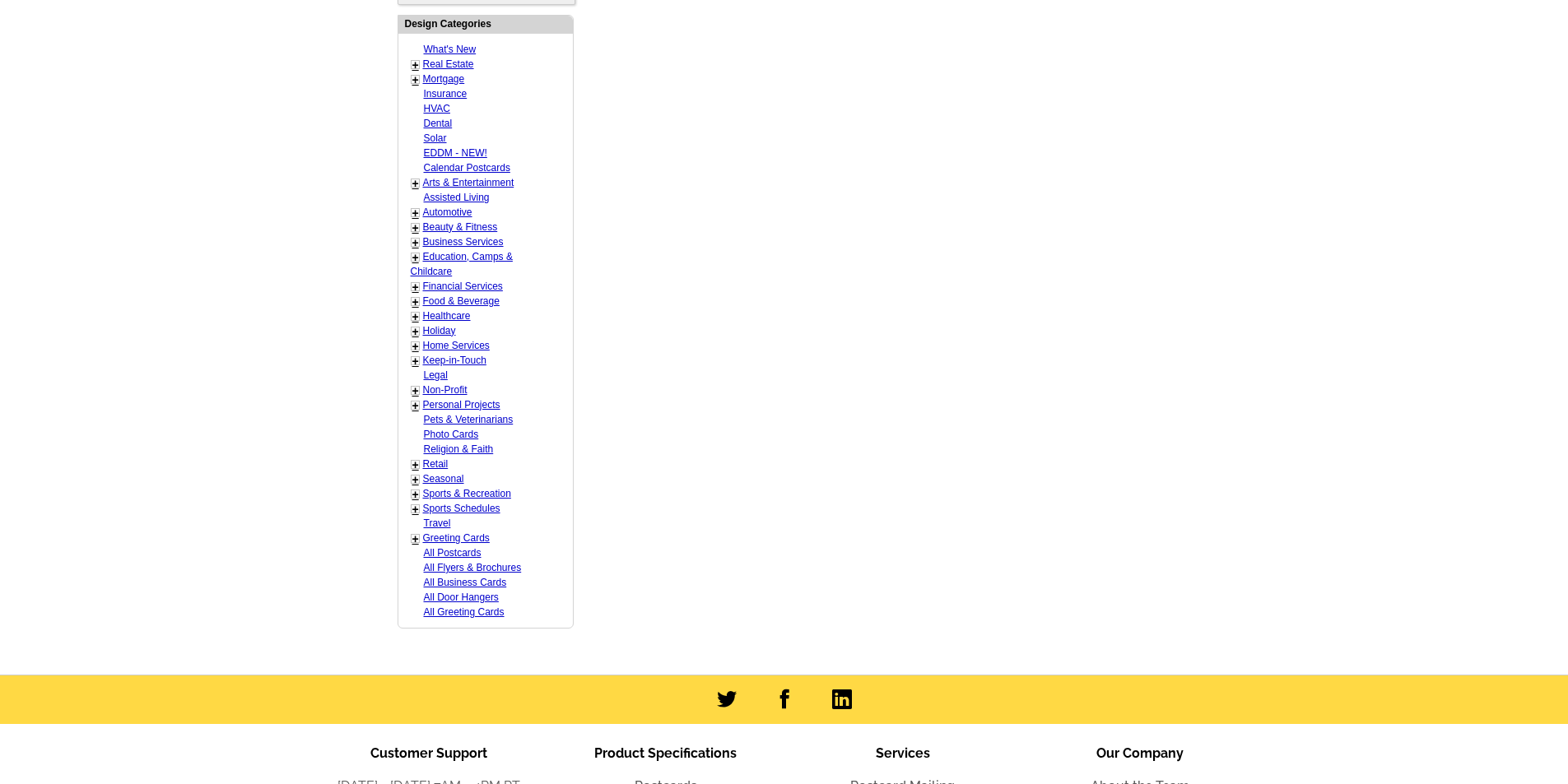
click at [417, 65] on link "+" at bounding box center [415, 65] width 7 height 13
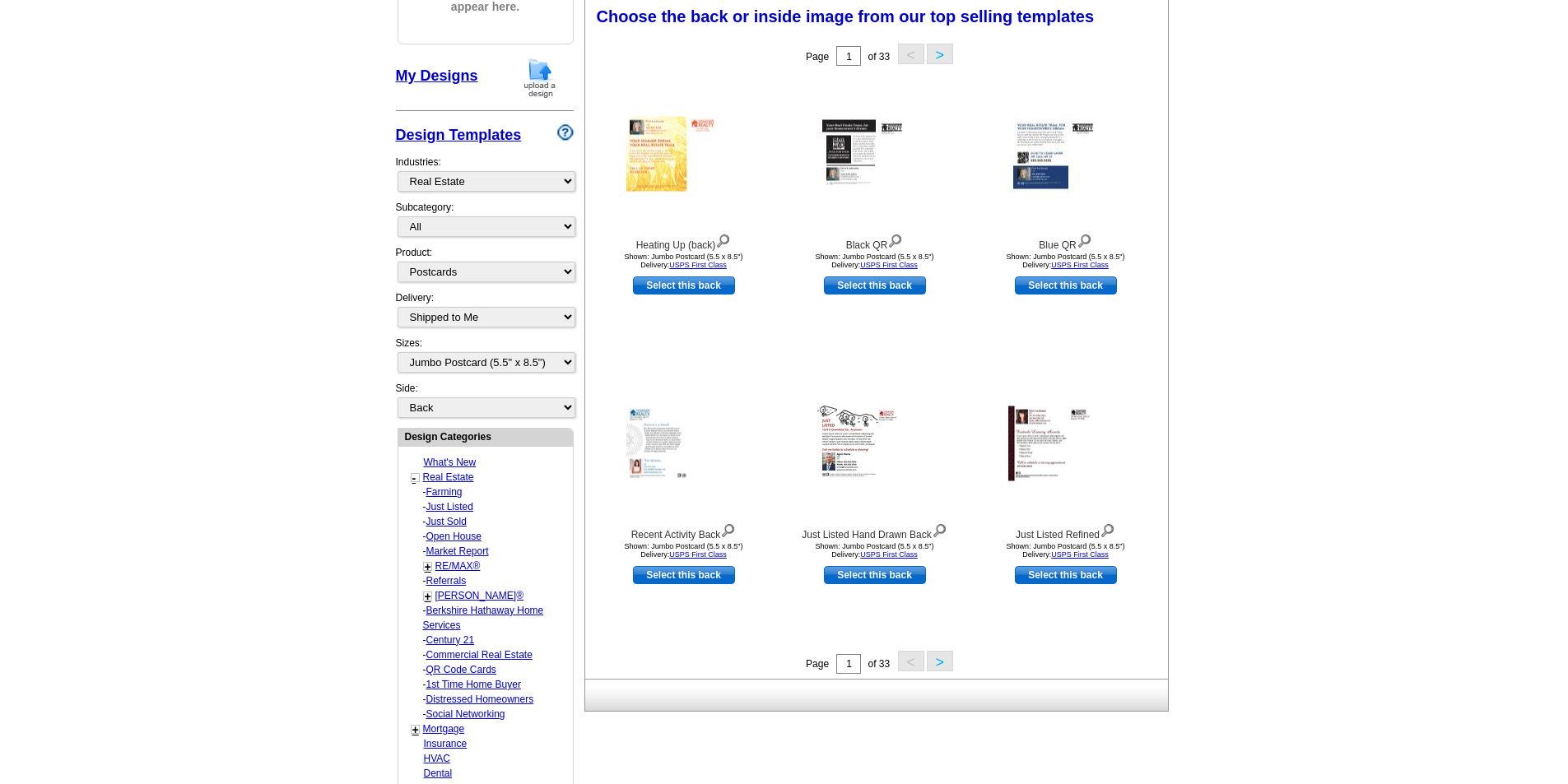
scroll to position [244, 0]
